Goal: Use online tool/utility: Utilize a website feature to perform a specific function

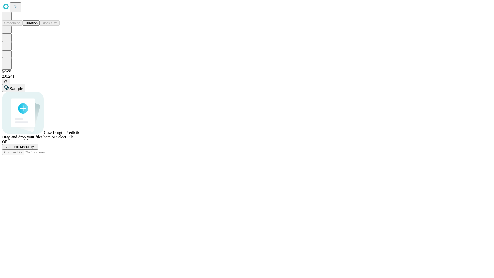
click at [38, 26] on button "Duration" at bounding box center [31, 22] width 17 height 5
click at [74, 139] on span "Select File" at bounding box center [64, 137] width 17 height 4
